Goal: Task Accomplishment & Management: Complete application form

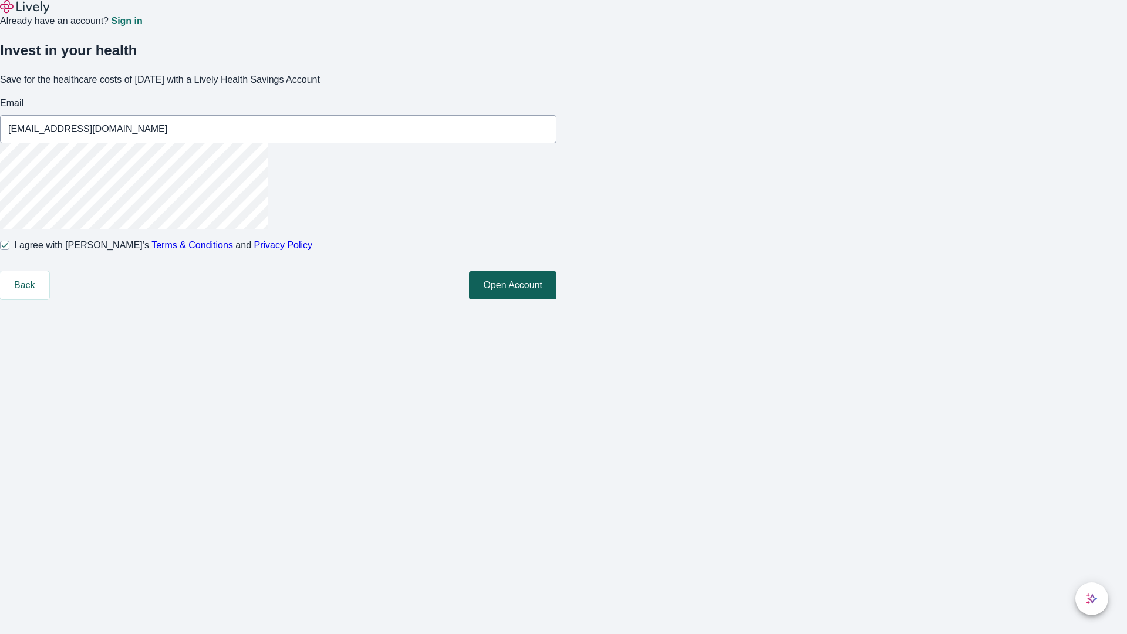
click at [557, 299] on button "Open Account" at bounding box center [512, 285] width 87 height 28
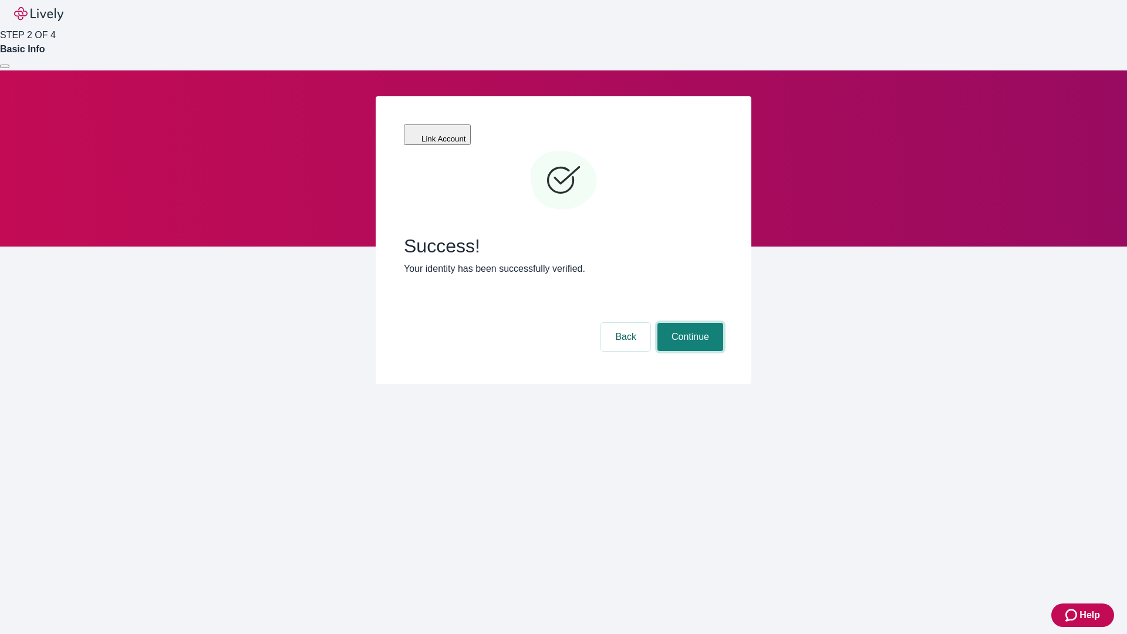
click at [689, 323] on button "Continue" at bounding box center [691, 337] width 66 height 28
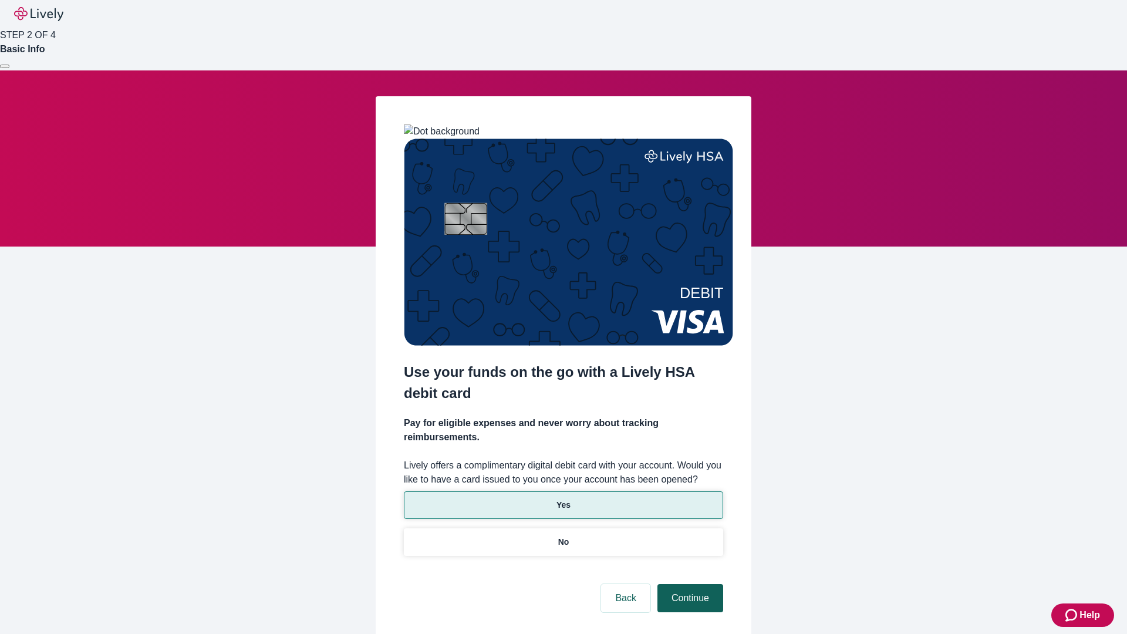
click at [563, 499] on p "Yes" at bounding box center [564, 505] width 14 height 12
click at [689, 584] on button "Continue" at bounding box center [691, 598] width 66 height 28
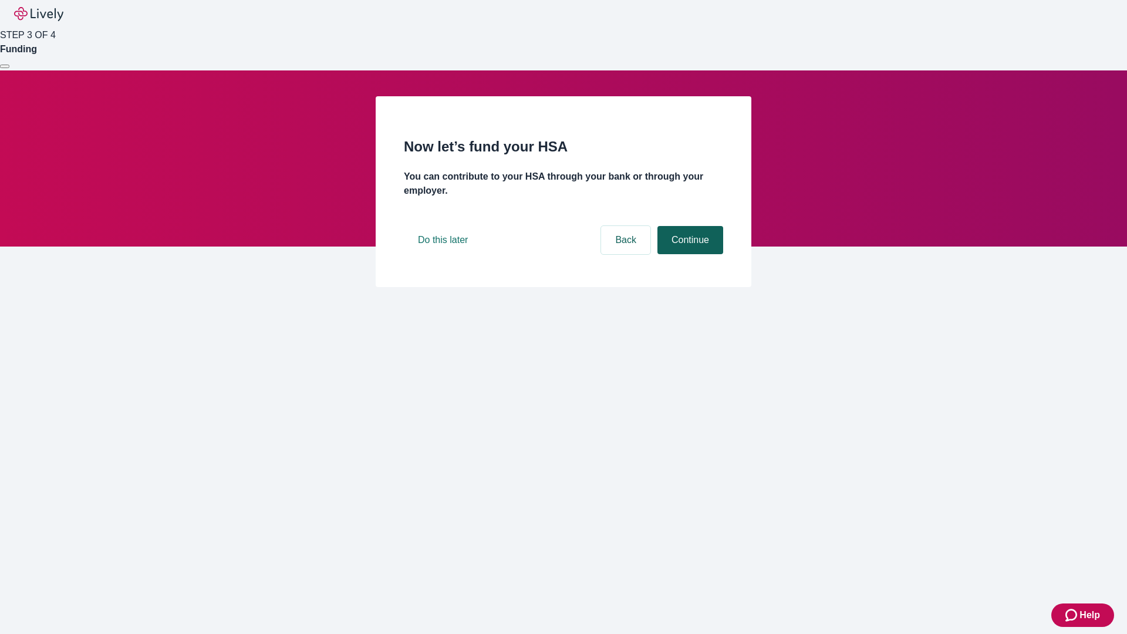
click at [689, 254] on button "Continue" at bounding box center [691, 240] width 66 height 28
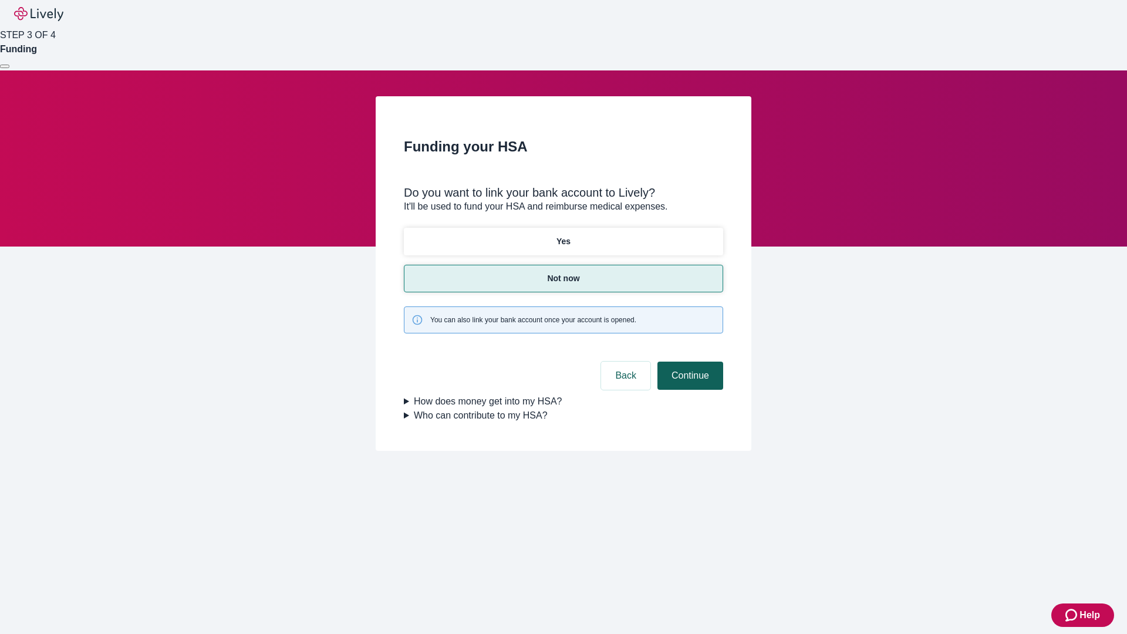
click at [689, 362] on button "Continue" at bounding box center [691, 376] width 66 height 28
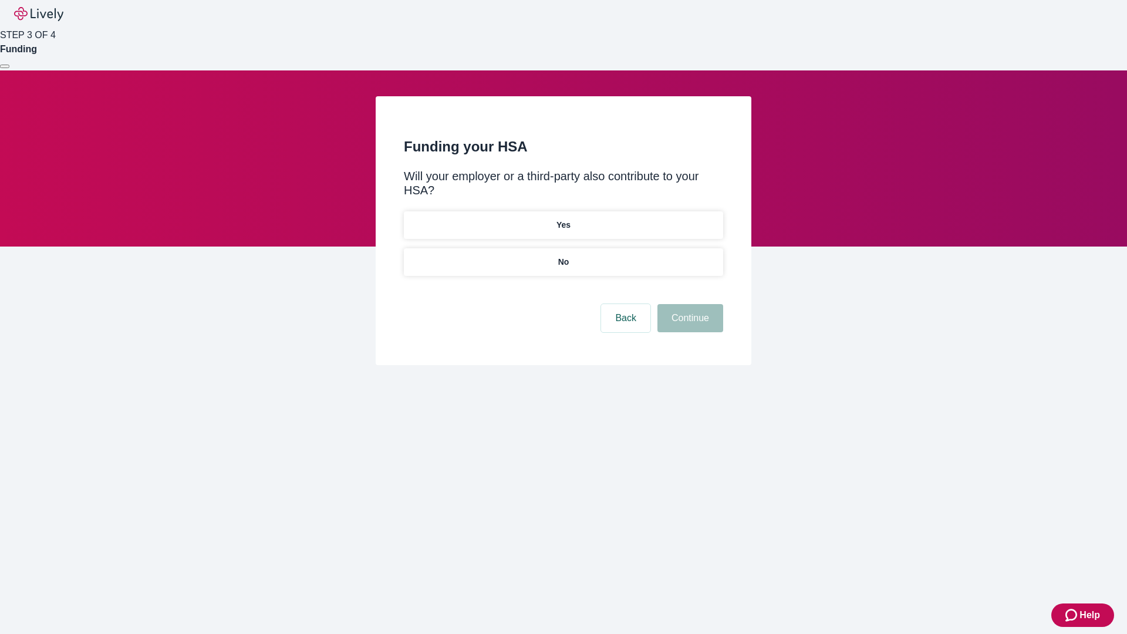
click at [563, 256] on p "No" at bounding box center [563, 262] width 11 height 12
click at [689, 304] on button "Continue" at bounding box center [691, 318] width 66 height 28
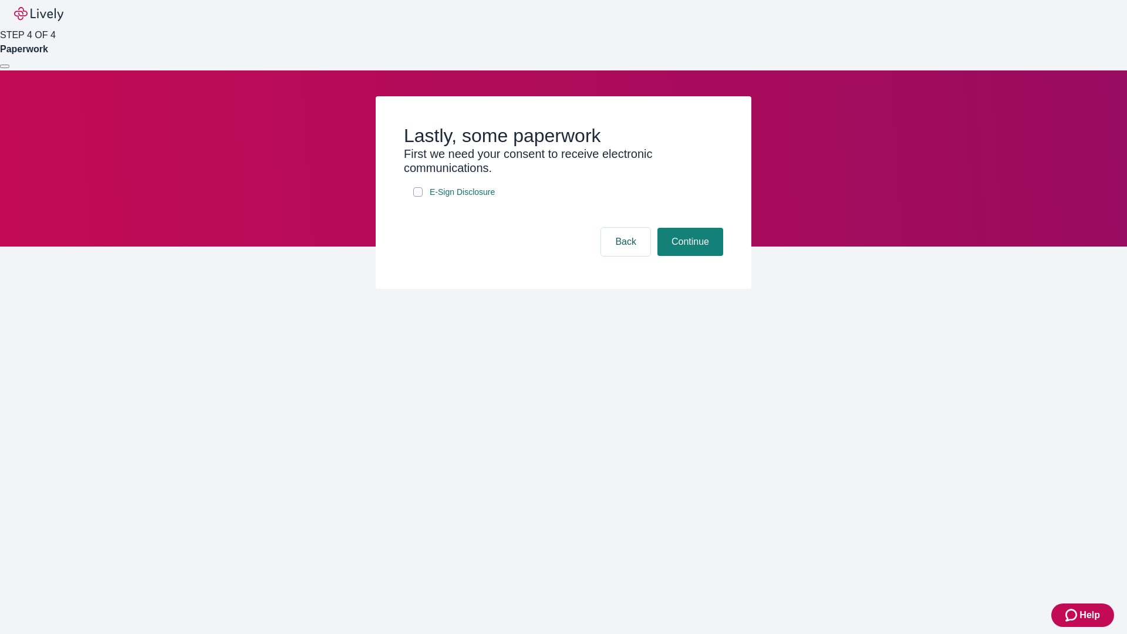
click at [418, 197] on input "E-Sign Disclosure" at bounding box center [417, 191] width 9 height 9
checkbox input "true"
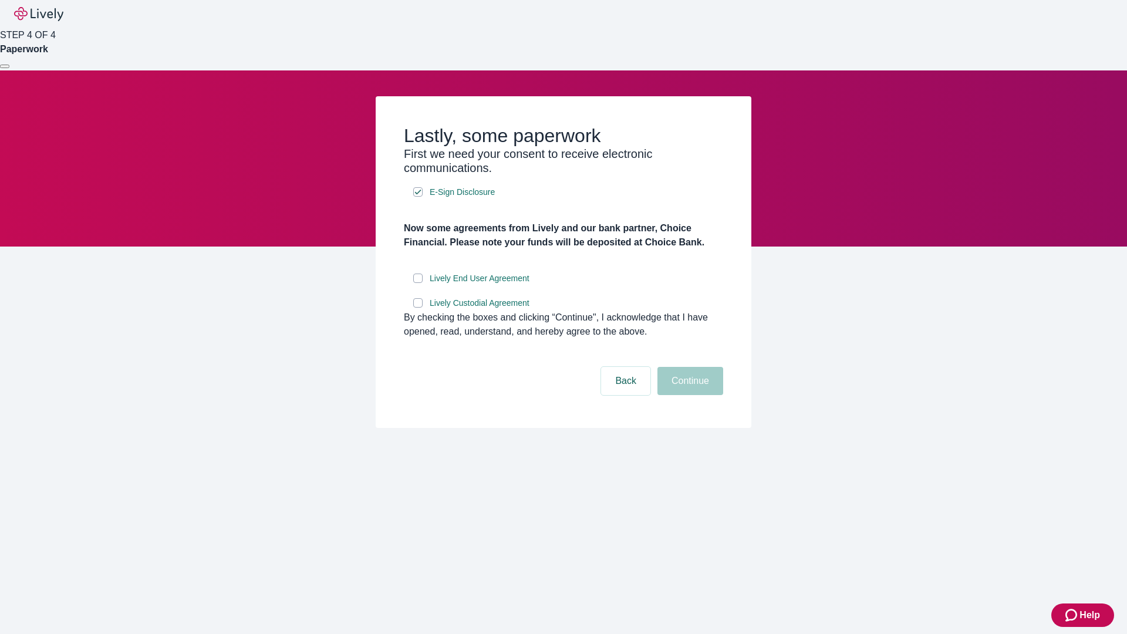
click at [418, 283] on input "Lively End User Agreement" at bounding box center [417, 278] width 9 height 9
checkbox input "true"
click at [418, 308] on input "Lively Custodial Agreement" at bounding box center [417, 302] width 9 height 9
checkbox input "true"
click at [689, 395] on button "Continue" at bounding box center [691, 381] width 66 height 28
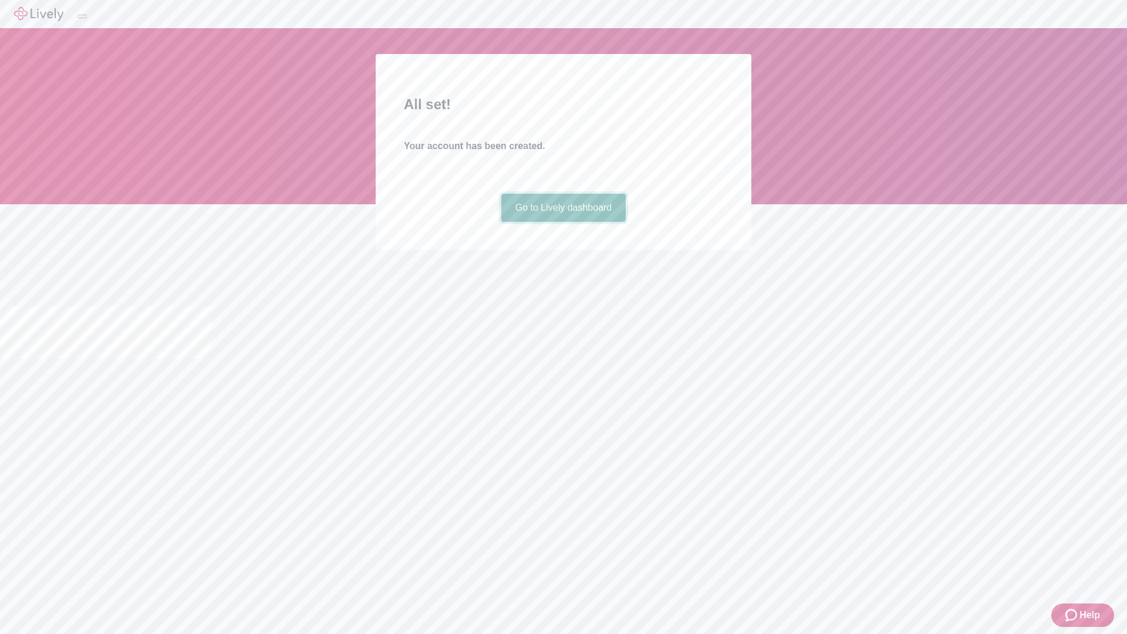
click at [563, 222] on link "Go to Lively dashboard" at bounding box center [563, 208] width 125 height 28
